Goal: Task Accomplishment & Management: Manage account settings

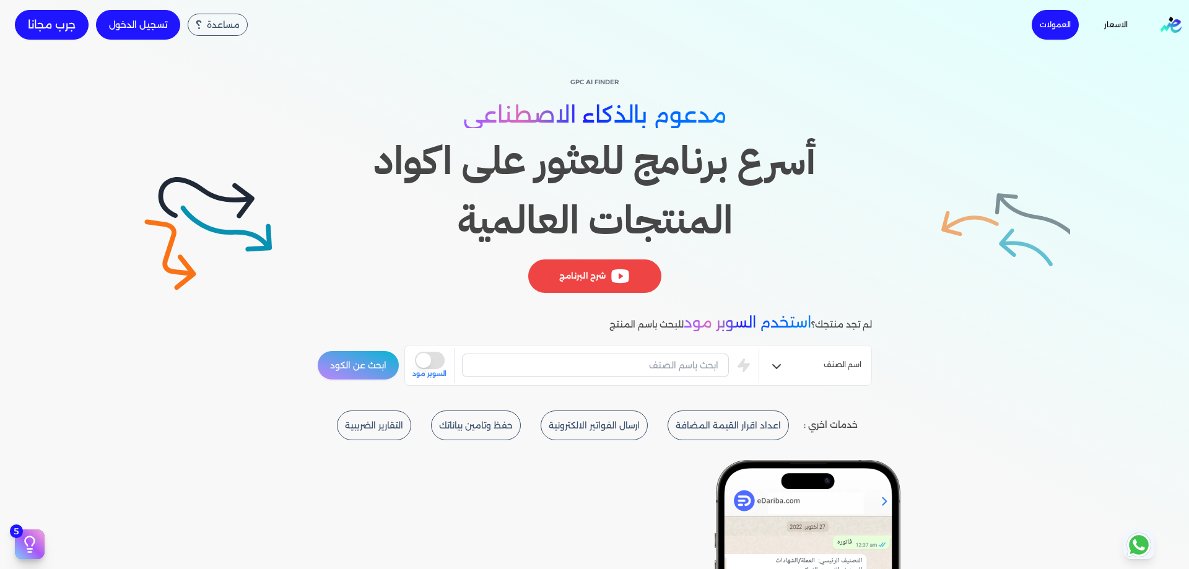
click at [173, 28] on link "تسجيل الدخول" at bounding box center [138, 25] width 84 height 30
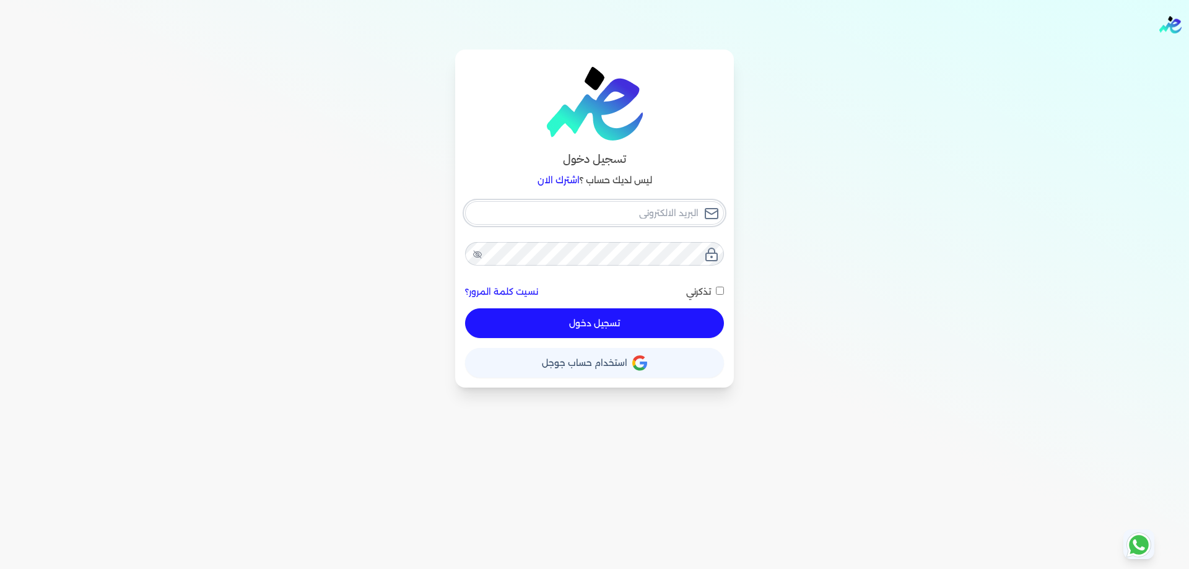
click at [638, 223] on input "email" at bounding box center [594, 213] width 259 height 24
paste input "[PERSON_NAME][EMAIL_ADDRESS][DOMAIN_NAME]"
type input "[PERSON_NAME][EMAIL_ADDRESS][DOMAIN_NAME]"
checkbox input "false"
type input "[PERSON_NAME][EMAIL_ADDRESS][DOMAIN_NAME]"
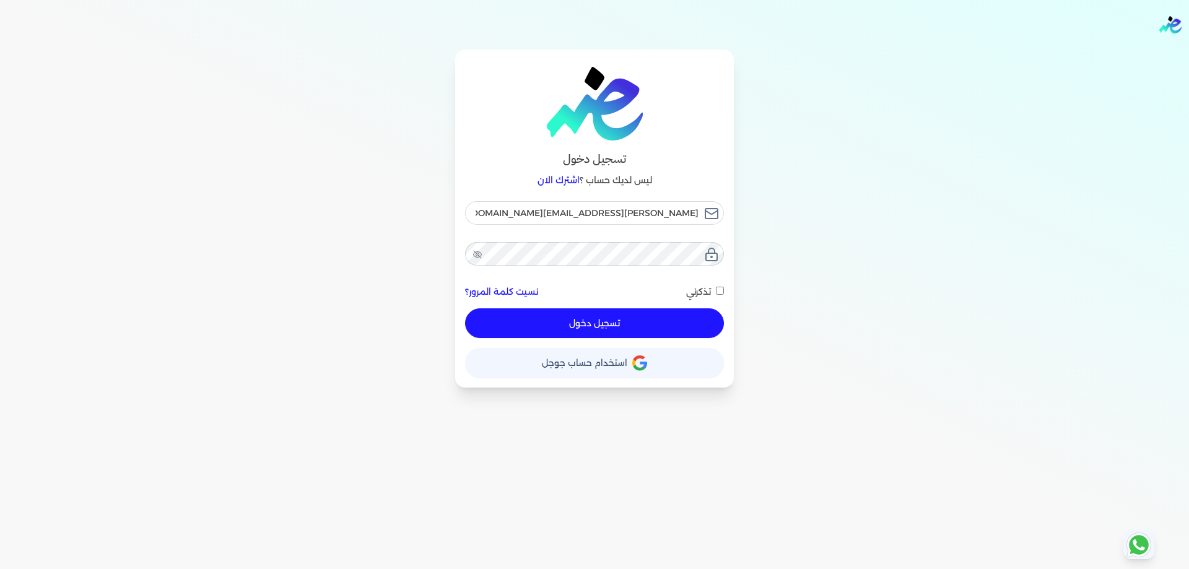
click at [628, 264] on div "[PERSON_NAME][EMAIL_ADDRESS][DOMAIN_NAME] نسيت كلمة المرور؟ تذكرني تسجيل دخول" at bounding box center [594, 269] width 259 height 137
click at [761, 298] on div "تسجيل دخول ليس لديك حساب ؟ اشترك الان [PERSON_NAME][EMAIL_ADDRESS][DOMAIN_NAME]…" at bounding box center [594, 219] width 951 height 338
click at [715, 292] on span at bounding box center [717, 291] width 13 height 11
click at [716, 292] on input "تذكرني" at bounding box center [720, 291] width 8 height 8
checkbox input "true"
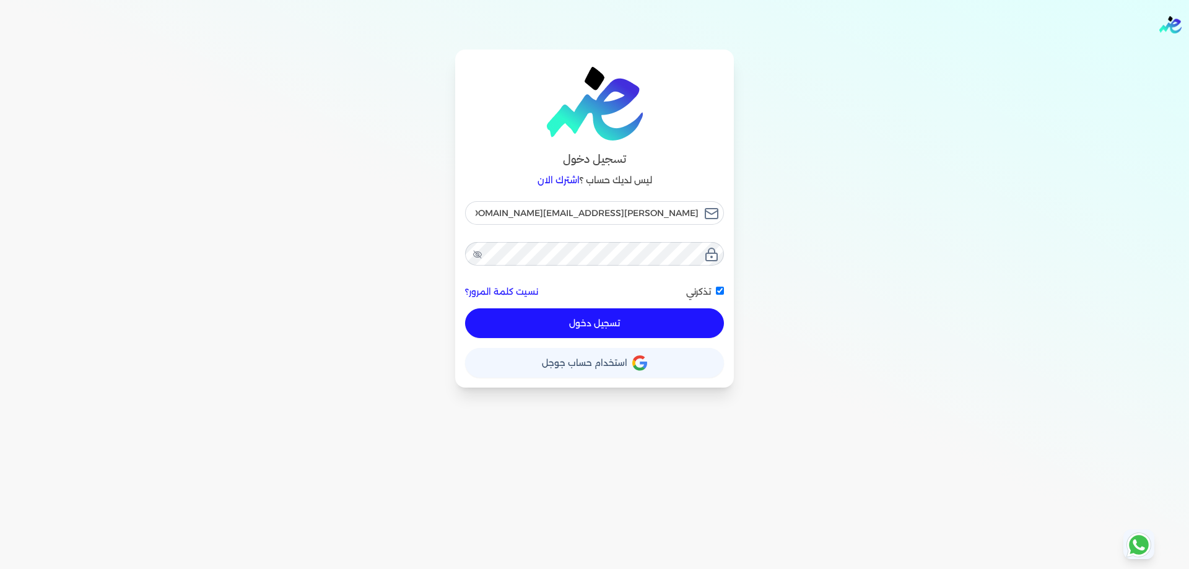
click at [633, 314] on button "تسجيل دخول" at bounding box center [594, 323] width 259 height 30
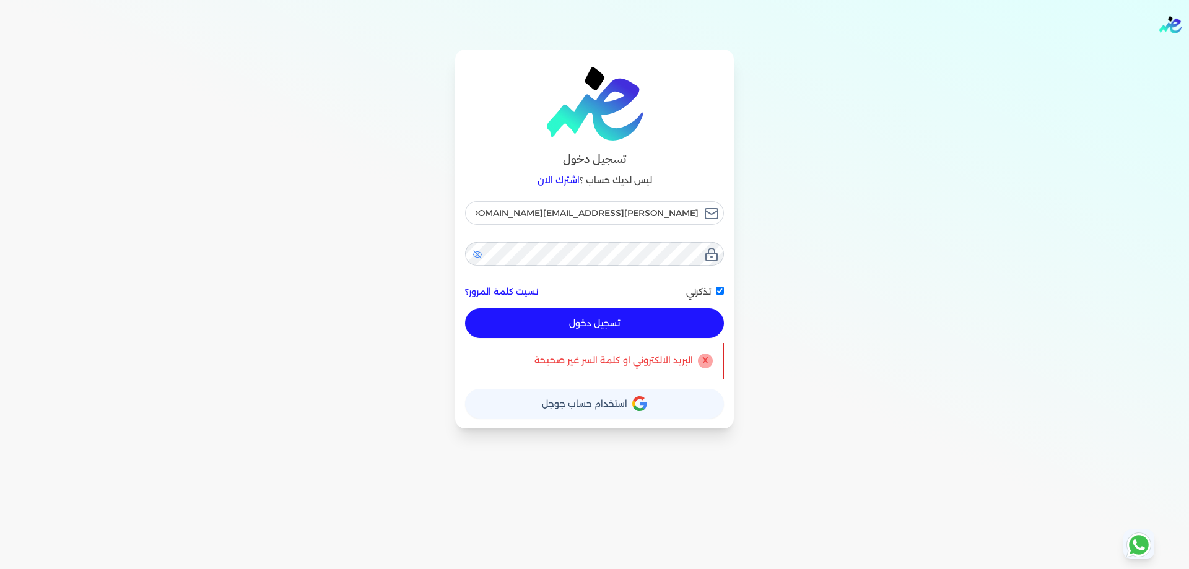
click at [474, 256] on icon at bounding box center [477, 254] width 9 height 6
click at [478, 256] on icon at bounding box center [477, 253] width 10 height 8
click at [478, 256] on icon at bounding box center [477, 255] width 4 height 4
click at [427, 240] on div "تسجيل دخول ليس لديك حساب ؟ اشترك الان [PERSON_NAME][EMAIL_ADDRESS][DOMAIN_NAME]…" at bounding box center [594, 239] width 951 height 379
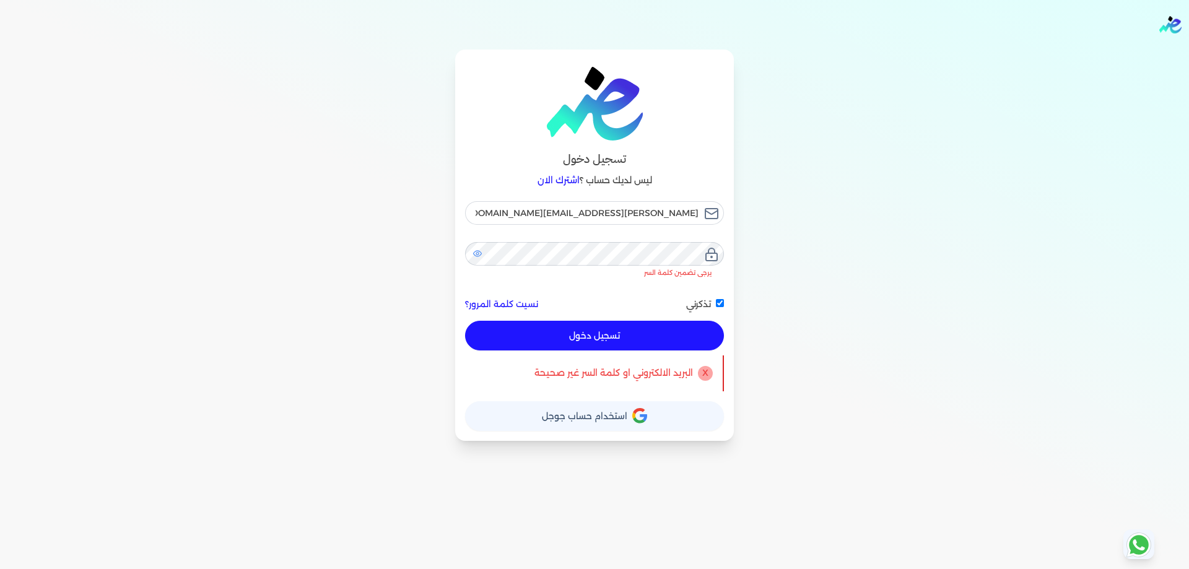
click at [787, 251] on div "تسجيل دخول ليس لديك حساب ؟ اشترك الان [PERSON_NAME][EMAIL_ADDRESS][DOMAIN_NAME]…" at bounding box center [594, 245] width 951 height 391
click at [843, 303] on div "تسجيل دخول ليس لديك حساب ؟ اشترك الان [PERSON_NAME][EMAIL_ADDRESS][DOMAIN_NAME]…" at bounding box center [594, 245] width 951 height 391
click at [557, 212] on input "[PERSON_NAME][EMAIL_ADDRESS][DOMAIN_NAME]" at bounding box center [594, 213] width 259 height 24
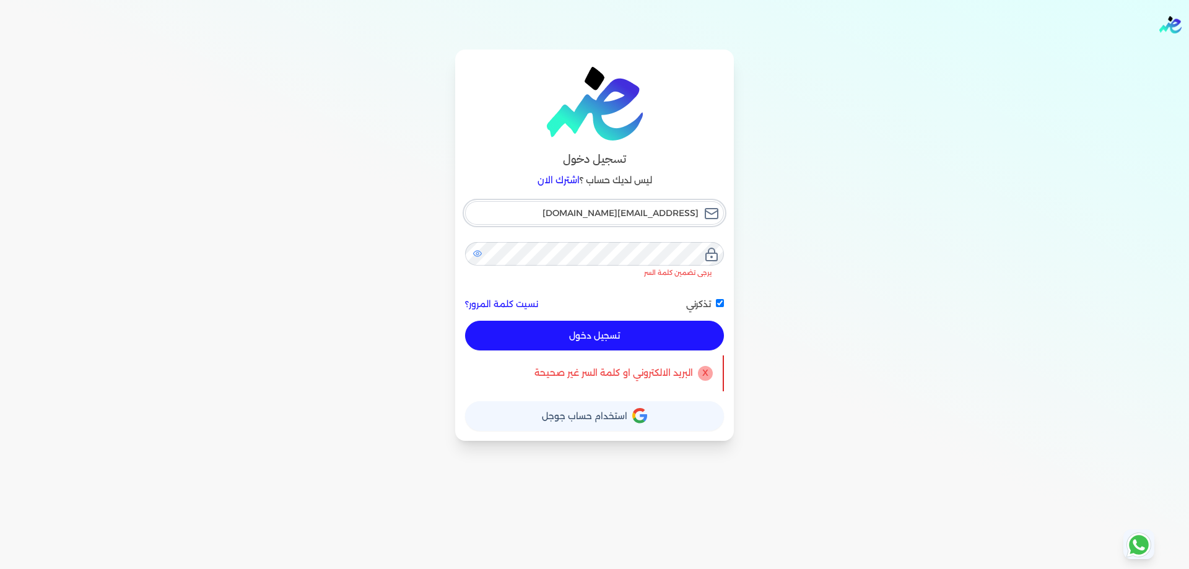
type input "[EMAIL_ADDRESS][DOMAIN_NAME]"
